Goal: Use online tool/utility: Utilize a website feature to perform a specific function

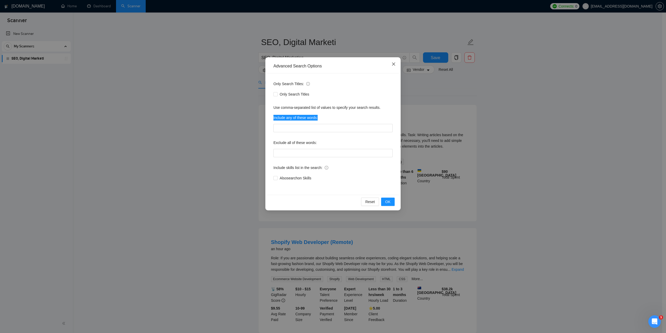
click at [392, 67] on span "Close" at bounding box center [394, 64] width 14 height 14
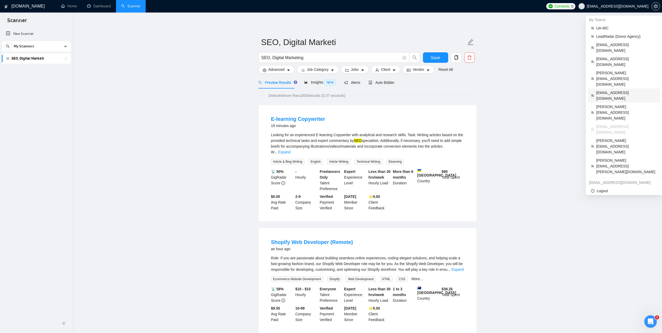
click at [611, 90] on span "[EMAIL_ADDRESS][DOMAIN_NAME]" at bounding box center [626, 95] width 61 height 11
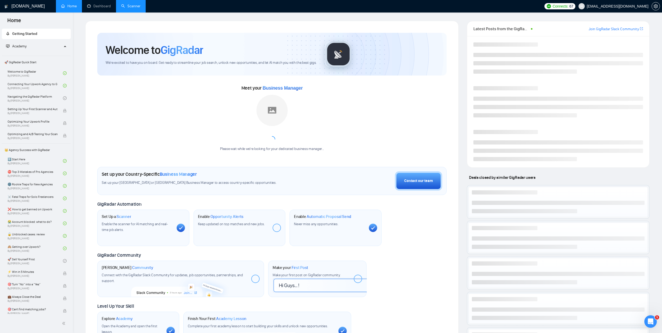
click at [137, 4] on link "Scanner" at bounding box center [130, 6] width 19 height 4
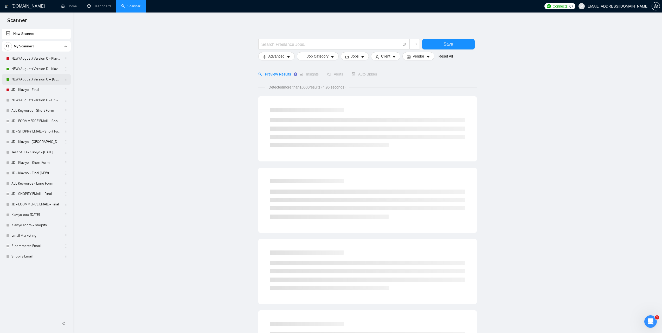
click at [30, 81] on link "NEW (August) Version C – [GEOGRAPHIC_DATA] - Klaviyo" at bounding box center [35, 79] width 49 height 10
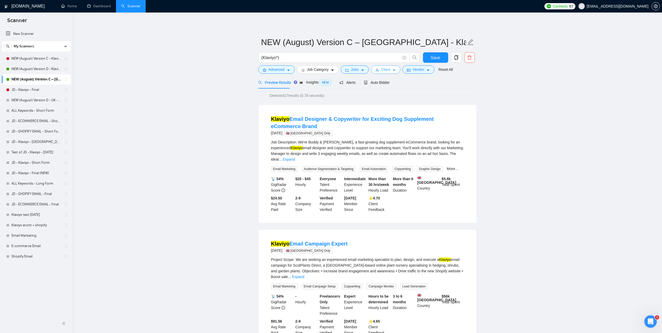
click at [388, 71] on span "Client" at bounding box center [385, 70] width 9 height 6
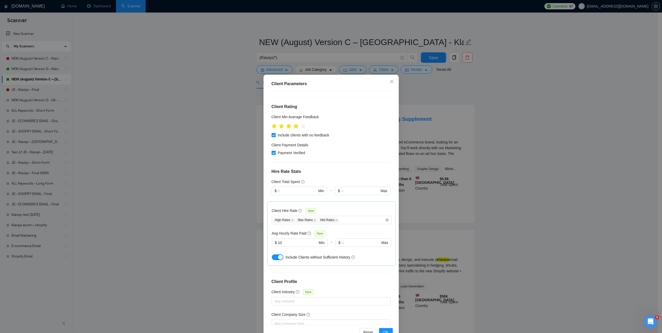
scroll to position [91, 0]
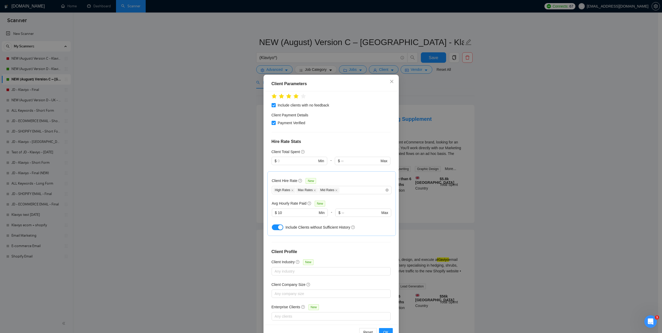
click at [574, 183] on div "Client Parameters Client Location Include Client Countries Select Exclude Clien…" at bounding box center [331, 166] width 662 height 333
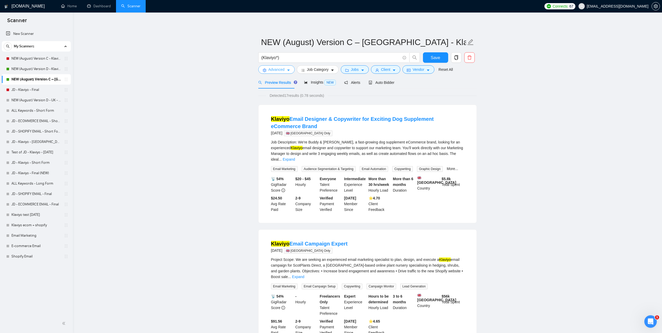
click at [280, 70] on span "Advanced" at bounding box center [277, 70] width 16 height 6
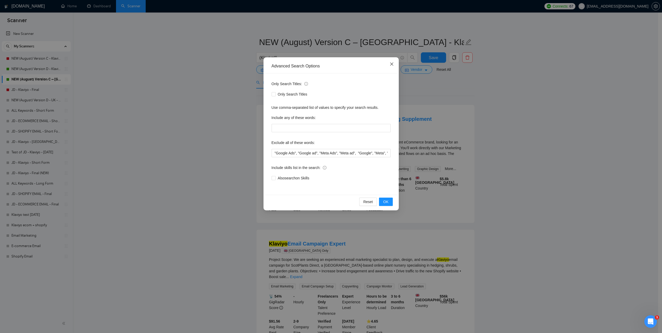
click at [389, 64] on span "Close" at bounding box center [392, 64] width 14 height 14
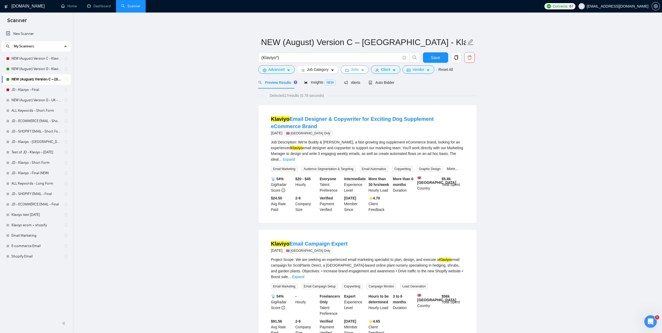
click at [348, 69] on button "Jobs" at bounding box center [355, 69] width 28 height 8
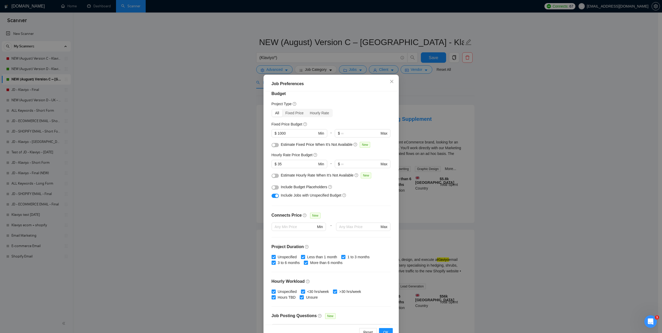
scroll to position [0, 0]
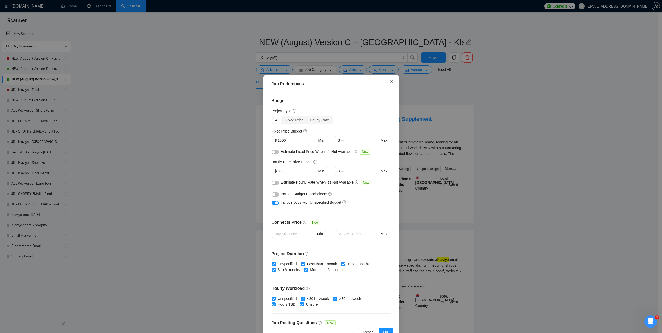
click at [390, 81] on icon "close" at bounding box center [392, 81] width 4 height 4
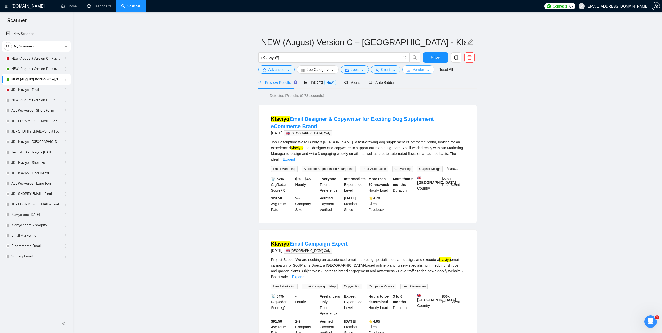
click at [410, 71] on button "Vendor" at bounding box center [419, 69] width 32 height 8
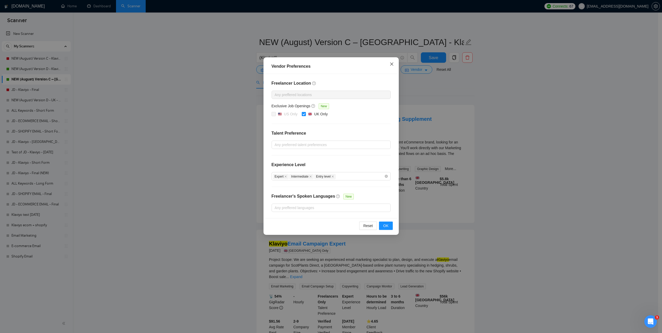
click at [392, 63] on icon "close" at bounding box center [392, 64] width 4 height 4
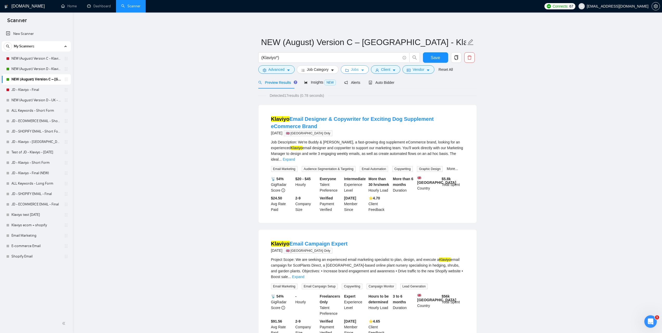
click at [351, 69] on span "Jobs" at bounding box center [355, 70] width 8 height 6
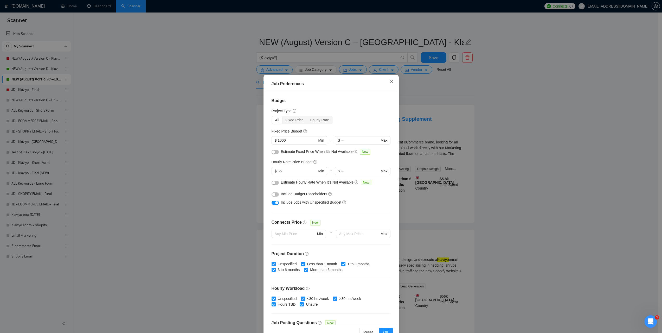
click at [392, 78] on span "Close" at bounding box center [392, 82] width 14 height 14
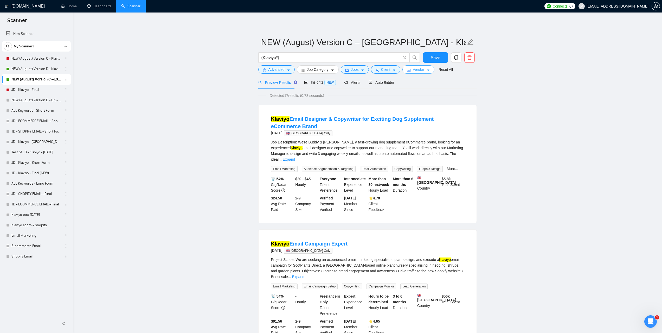
click at [422, 71] on span "Vendor" at bounding box center [418, 70] width 11 height 6
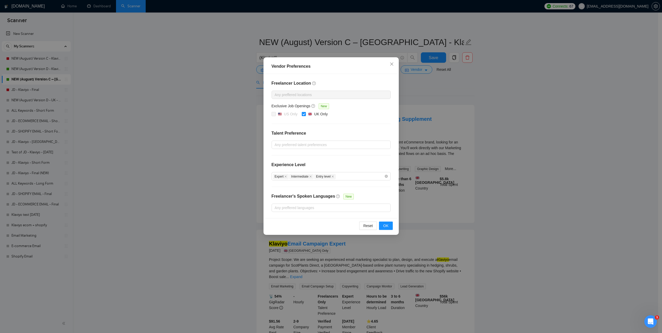
drag, startPoint x: 305, startPoint y: 114, endPoint x: 374, endPoint y: 169, distance: 88.0
click at [305, 114] on span at bounding box center [304, 114] width 4 height 4
click at [305, 114] on input "UK Only" at bounding box center [304, 114] width 4 height 4
checkbox input "false"
click at [387, 226] on span "OK" at bounding box center [385, 226] width 5 height 6
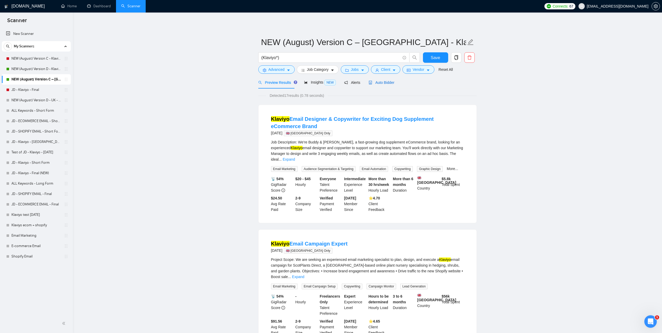
click at [383, 82] on span "Auto Bidder" at bounding box center [382, 82] width 26 height 4
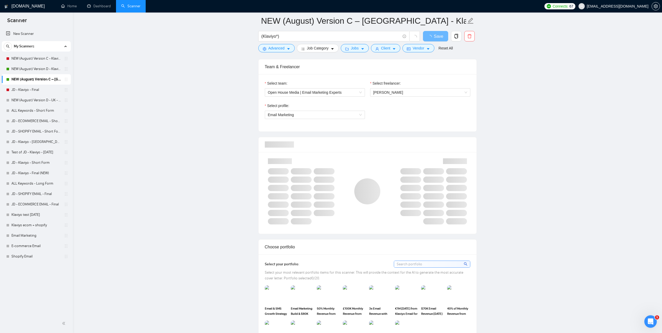
scroll to position [260, 0]
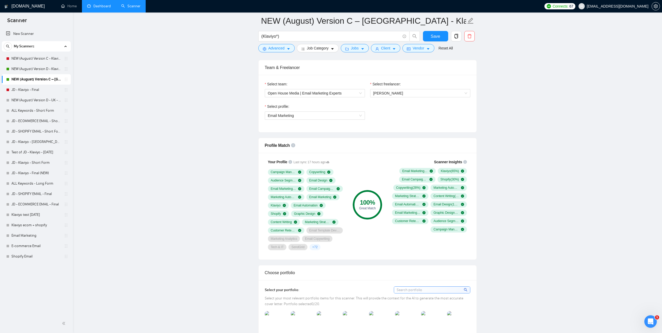
click at [91, 4] on link "Dashboard" at bounding box center [99, 6] width 24 height 4
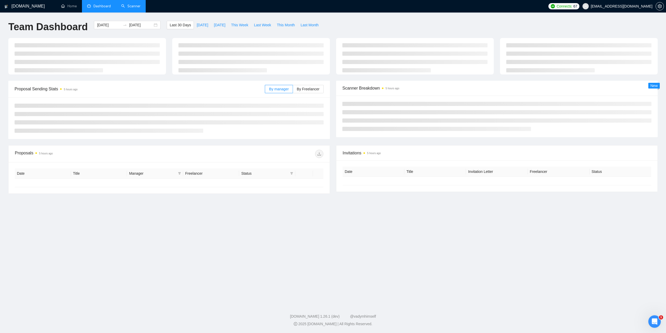
type input "[DATE]"
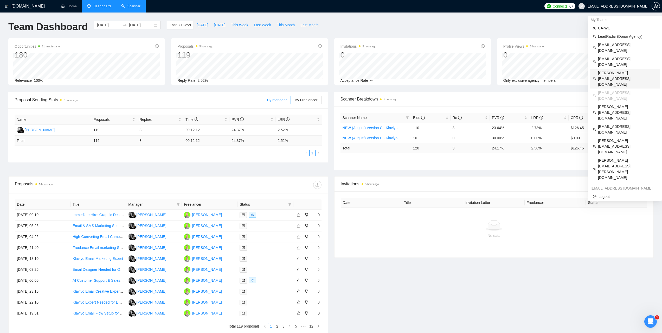
click at [606, 70] on span "[PERSON_NAME][EMAIL_ADDRESS][DOMAIN_NAME]" at bounding box center [627, 78] width 59 height 17
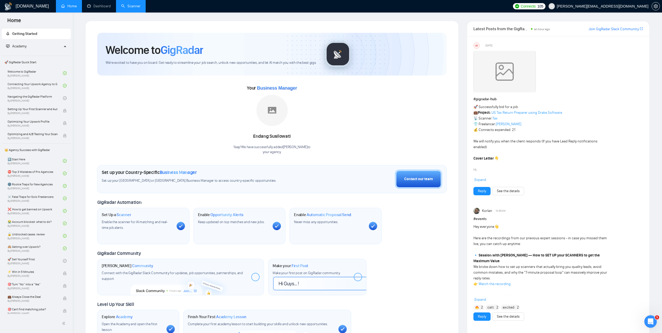
click at [137, 12] on li "Scanner" at bounding box center [131, 6] width 30 height 12
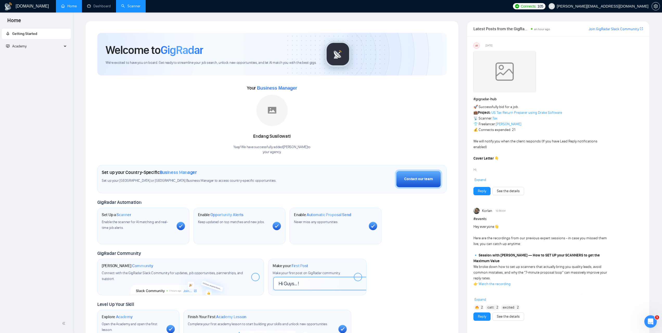
click at [133, 8] on link "Scanner" at bounding box center [130, 6] width 19 height 4
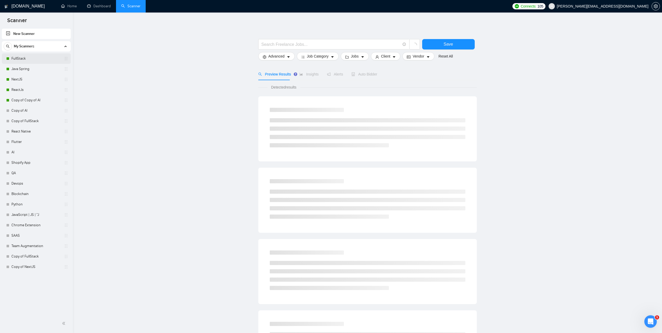
click at [30, 60] on link "FullStack" at bounding box center [35, 58] width 49 height 10
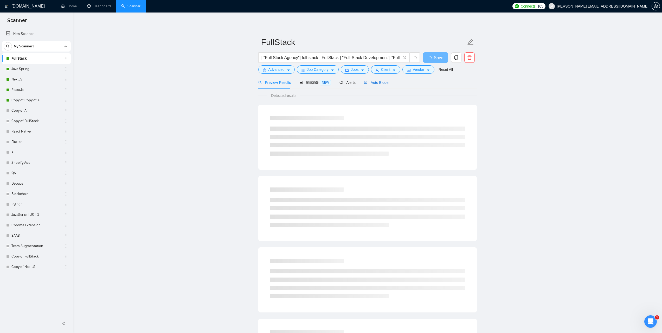
click at [373, 85] on div "Auto Bidder" at bounding box center [377, 83] width 26 height 6
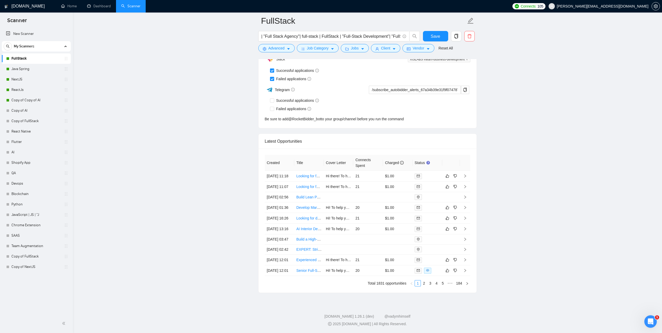
scroll to position [1327, 0]
